Goal: Information Seeking & Learning: Learn about a topic

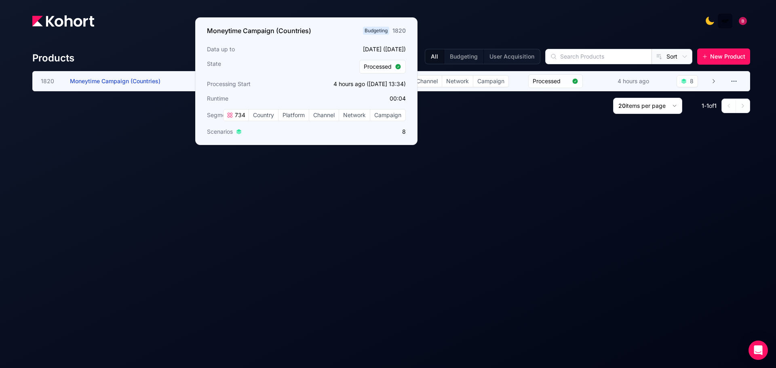
click at [142, 84] on span "Moneytime Campaign (Countries)" at bounding box center [115, 81] width 91 height 7
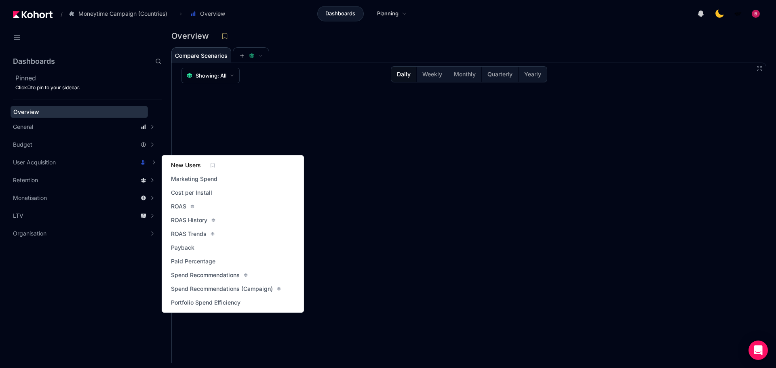
click at [199, 167] on span "New Users" at bounding box center [186, 165] width 30 height 8
click at [175, 207] on span "ROAS" at bounding box center [178, 207] width 15 height 8
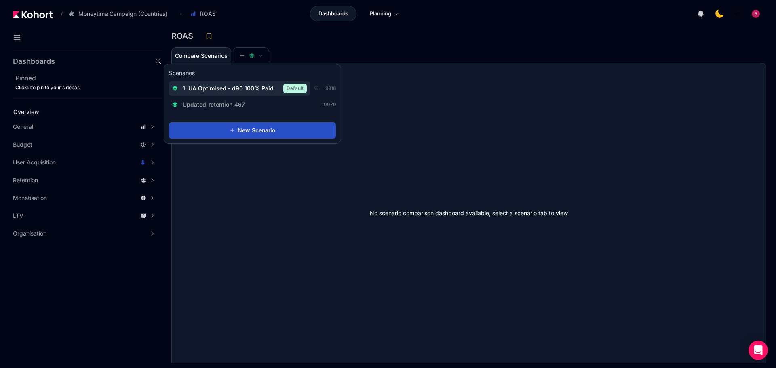
click at [244, 85] on span "1. UA Optimised - d90 100% Paid" at bounding box center [228, 88] width 91 height 8
